Goal: Task Accomplishment & Management: Manage account settings

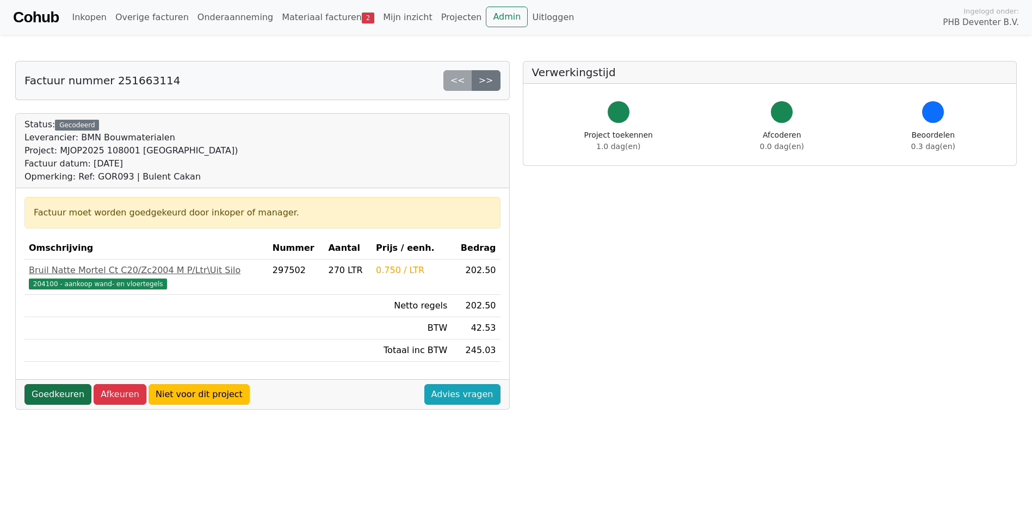
click at [63, 393] on link "Goedkeuren" at bounding box center [57, 394] width 67 height 21
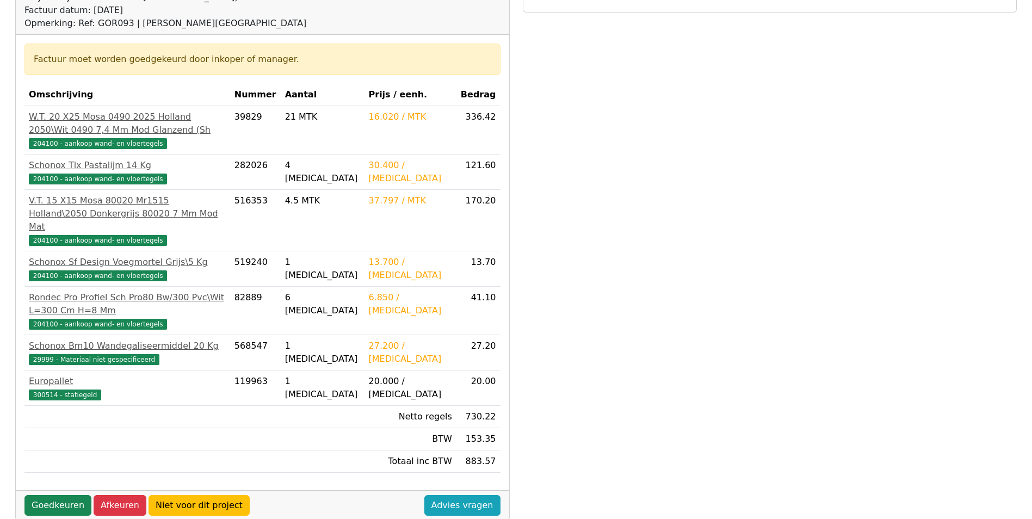
scroll to position [163, 0]
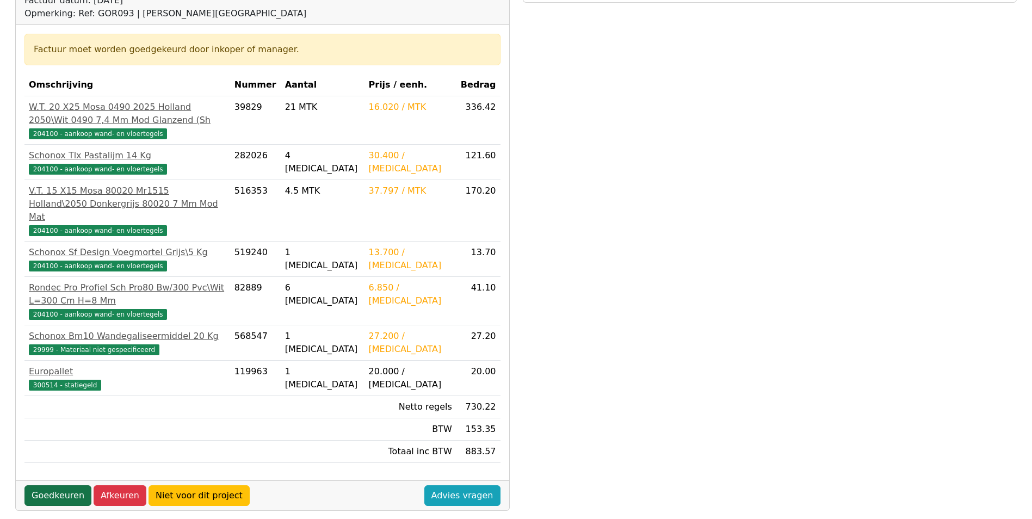
click at [73, 485] on link "Goedkeuren" at bounding box center [57, 495] width 67 height 21
